Goal: Use online tool/utility

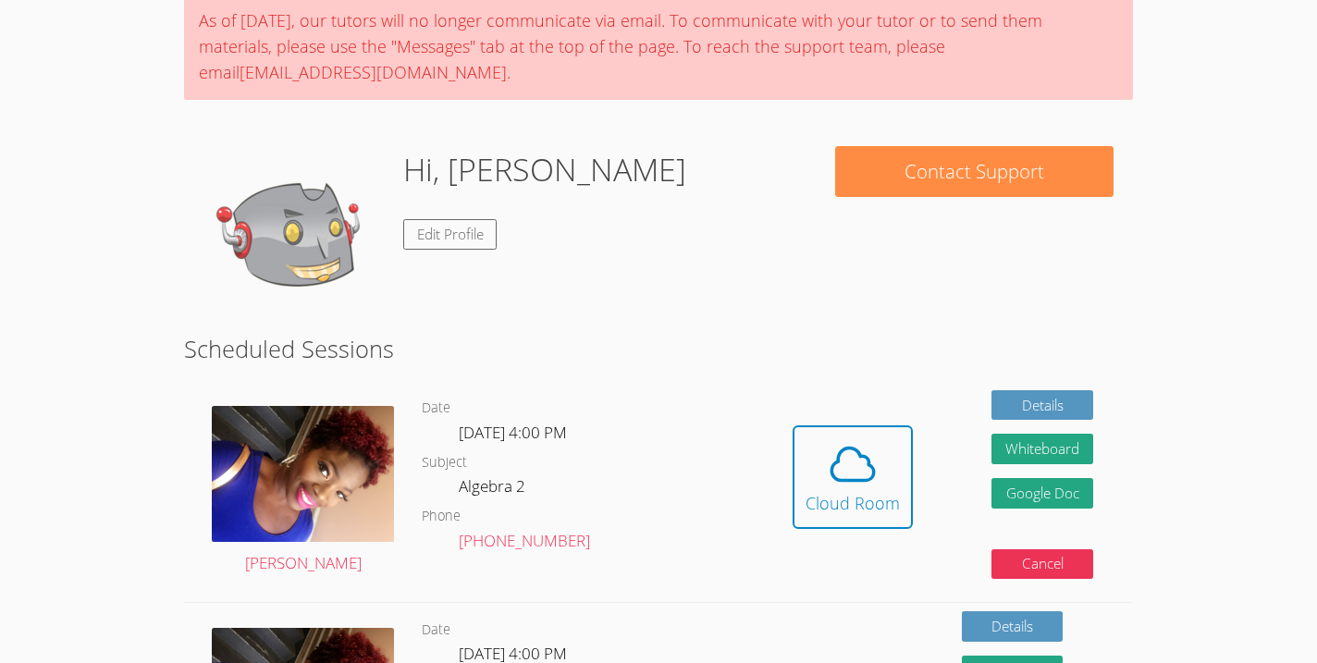
scroll to position [155, 0]
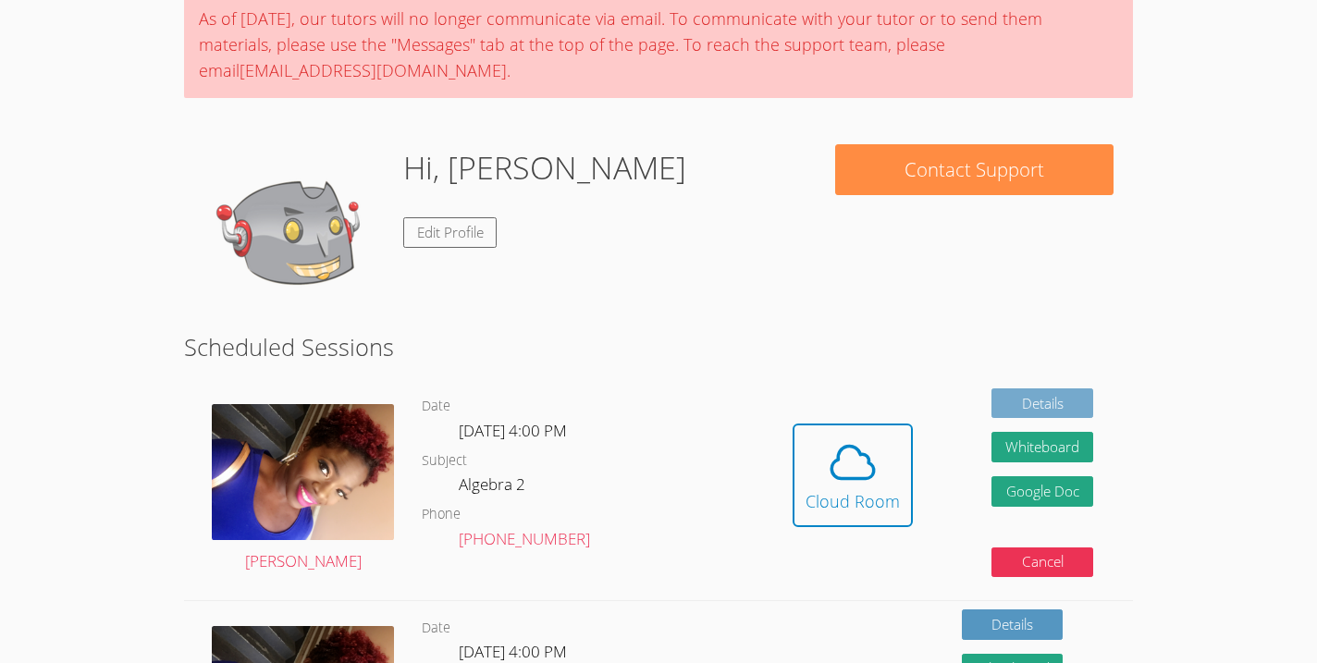
click at [1008, 405] on link "Details" at bounding box center [1042, 403] width 102 height 31
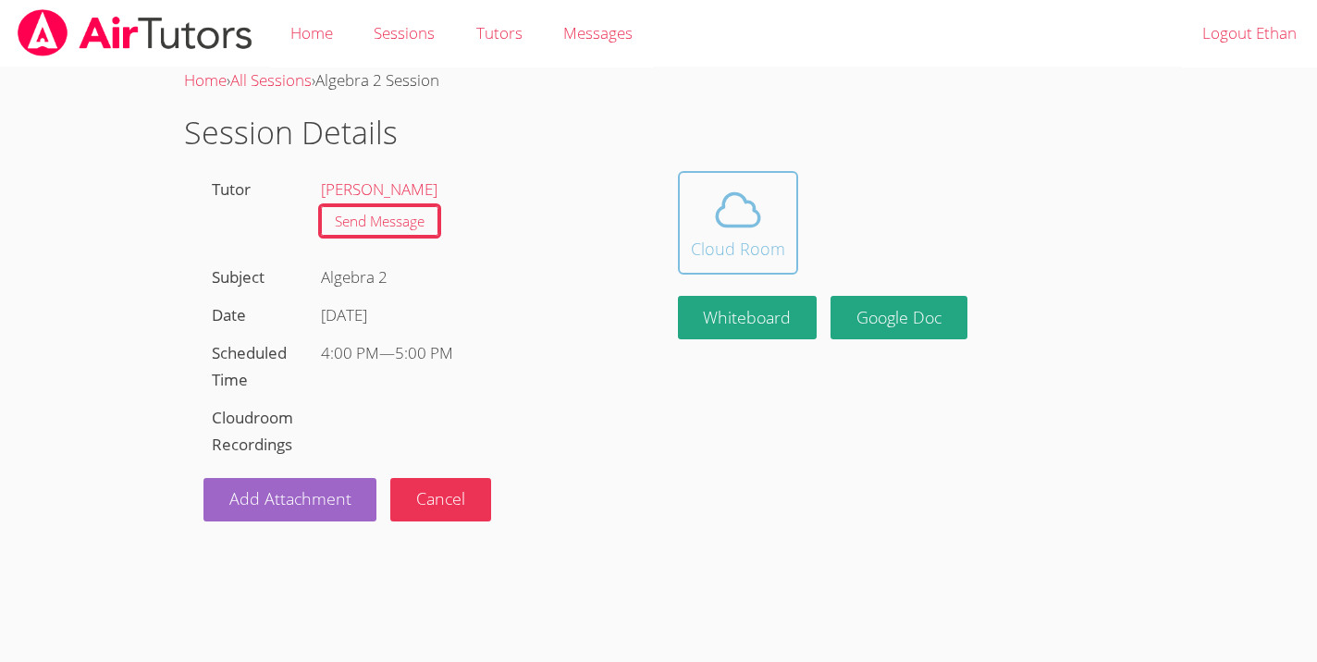
click at [712, 230] on icon at bounding box center [738, 210] width 52 height 52
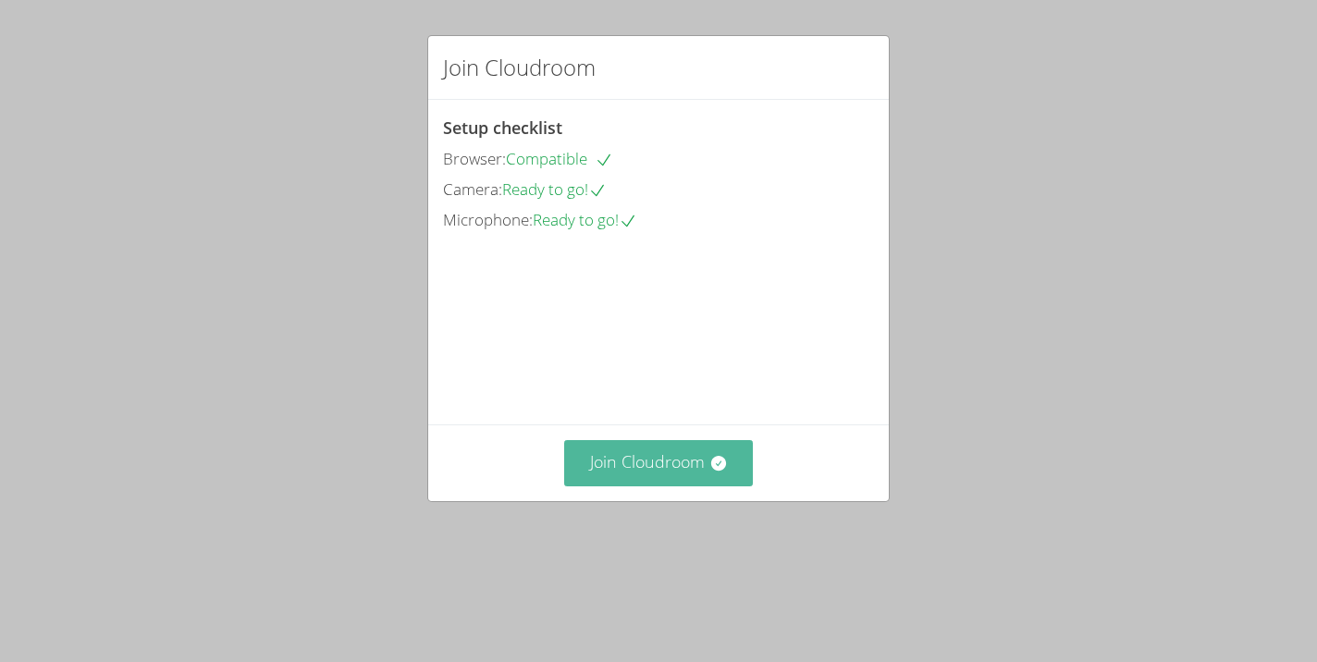
click at [651, 486] on button "Join Cloudroom" at bounding box center [659, 462] width 190 height 45
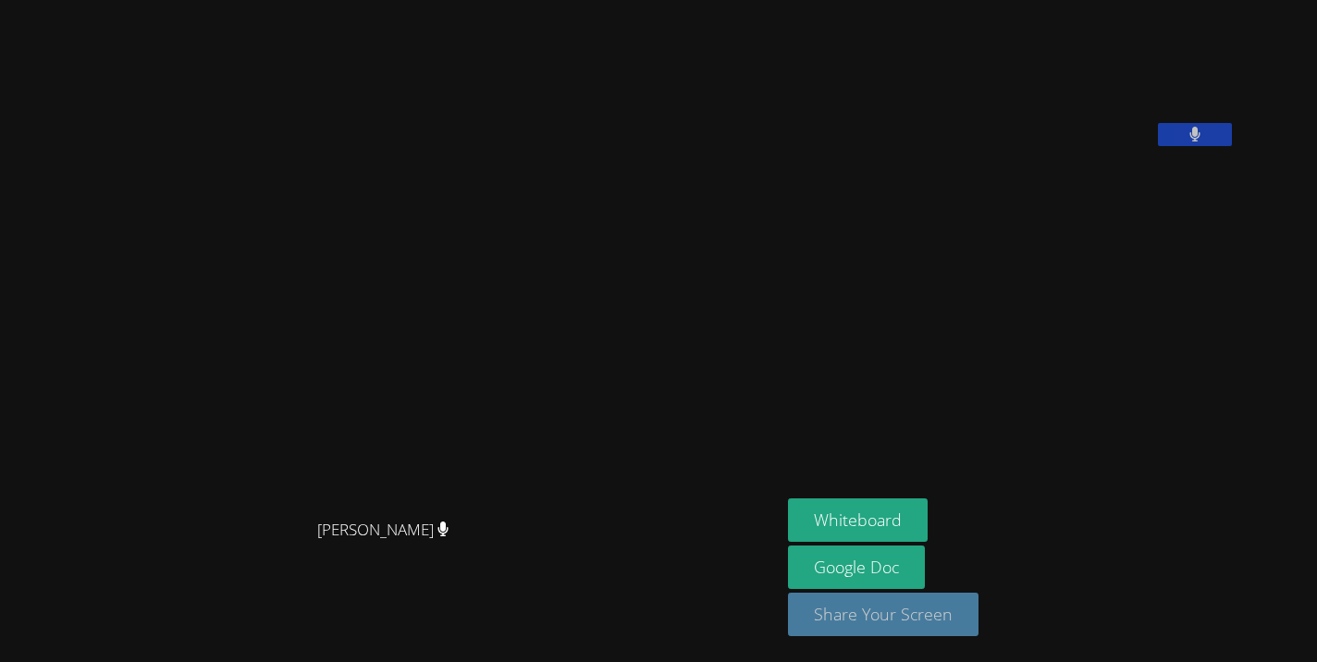
click at [979, 618] on button "Share Your Screen" at bounding box center [883, 614] width 191 height 43
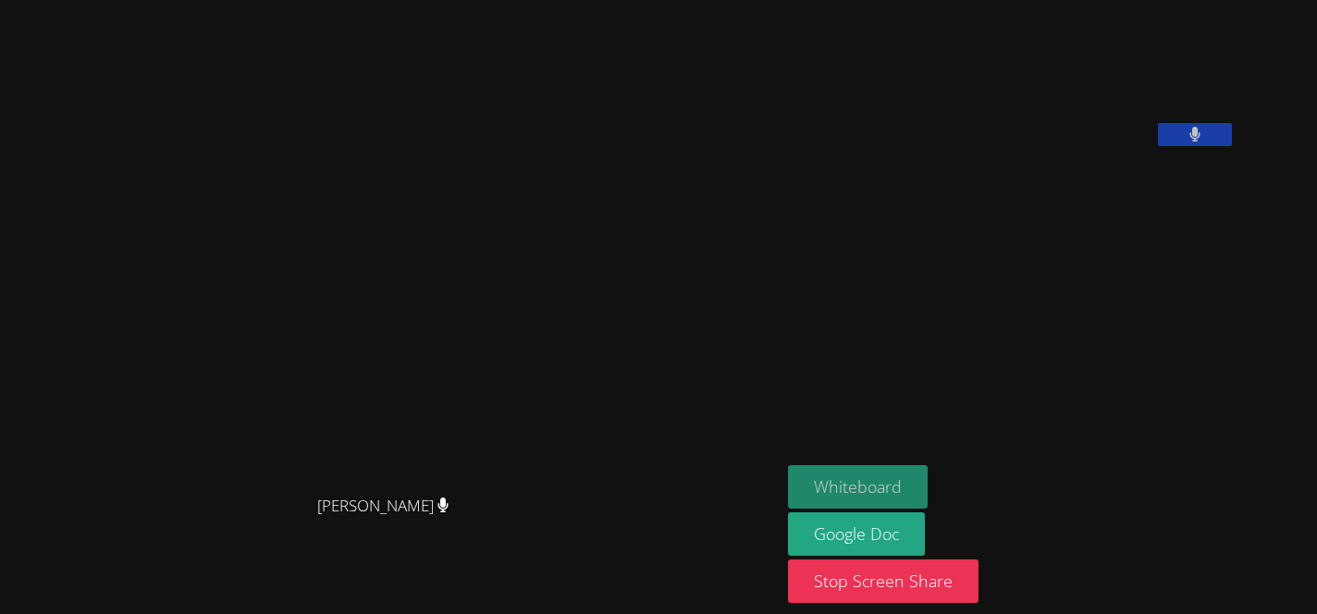
click at [928, 486] on button "Whiteboard" at bounding box center [858, 486] width 140 height 43
